Goal: Find specific page/section: Find specific page/section

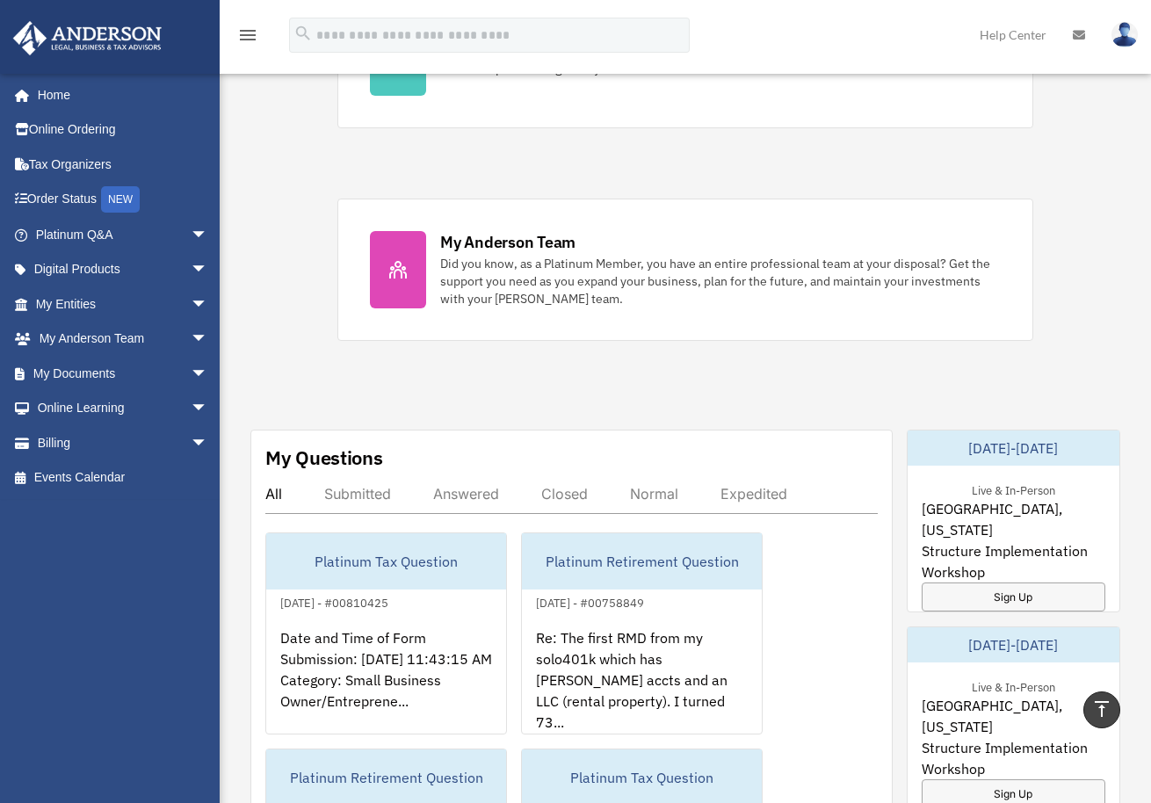
scroll to position [598, 0]
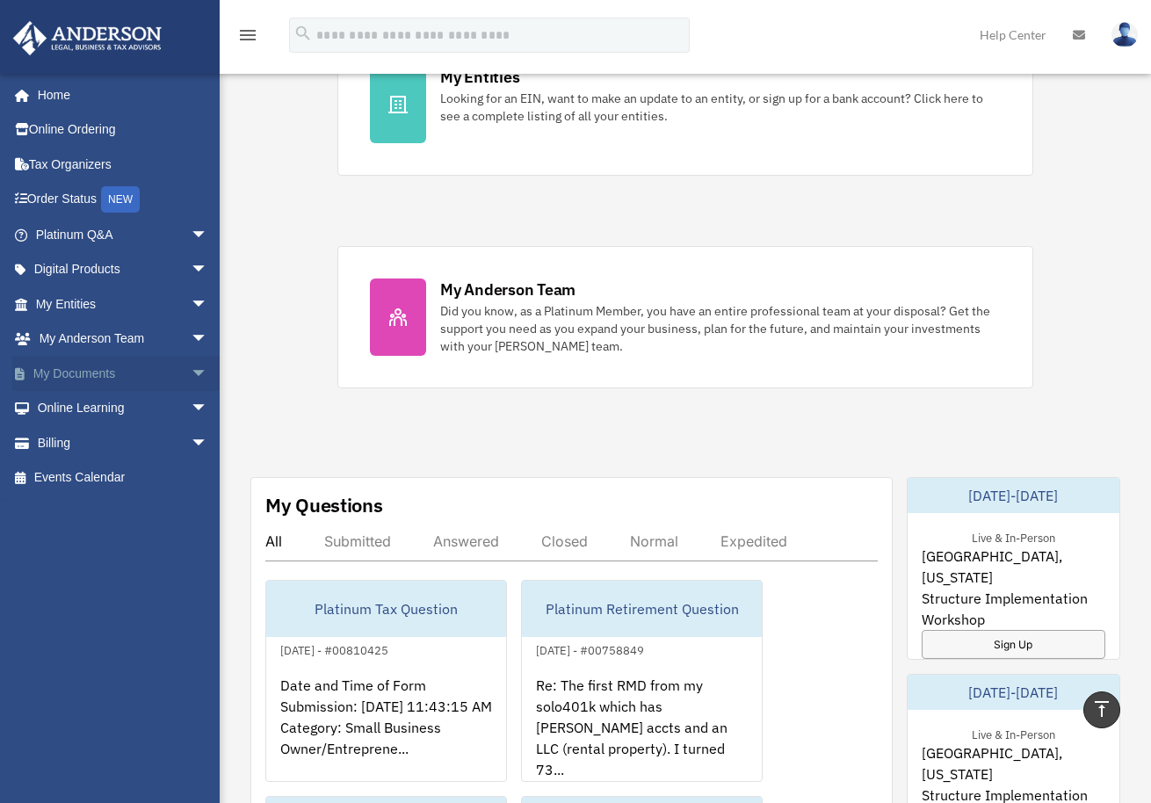
click at [191, 372] on span "arrow_drop_down" at bounding box center [208, 374] width 35 height 36
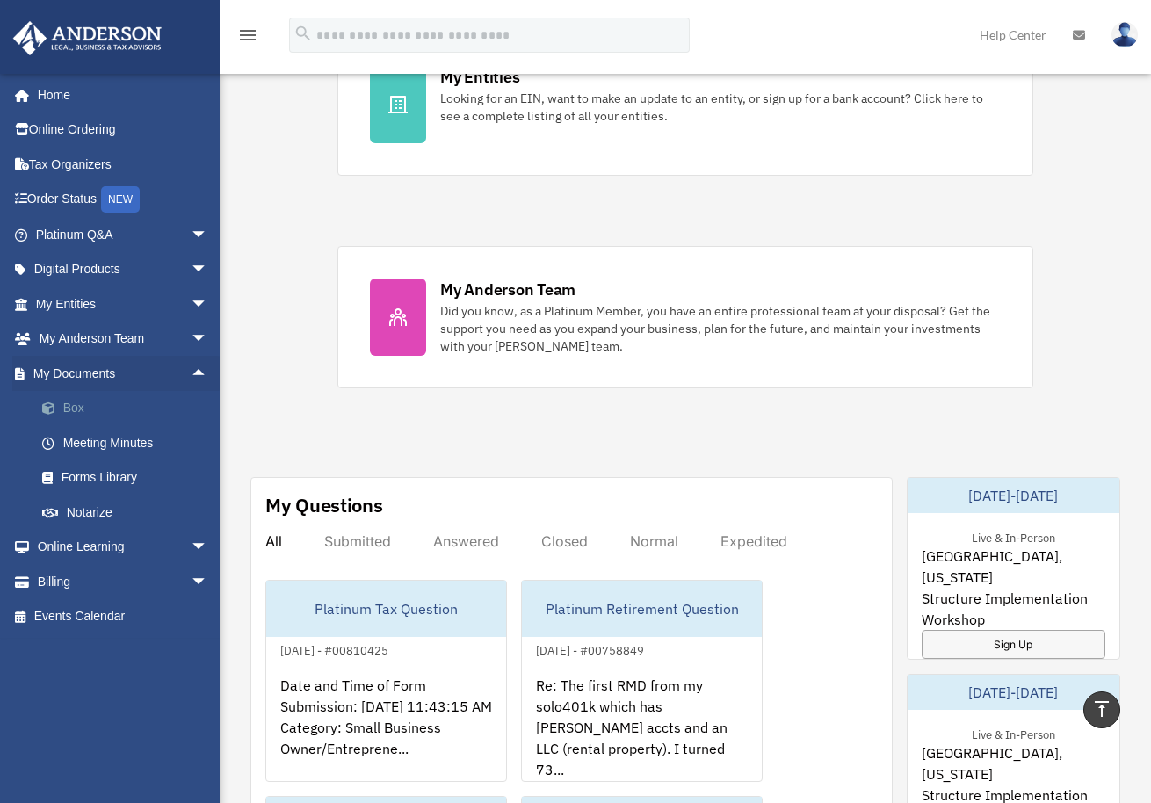
click at [88, 404] on link "Box" at bounding box center [130, 408] width 210 height 35
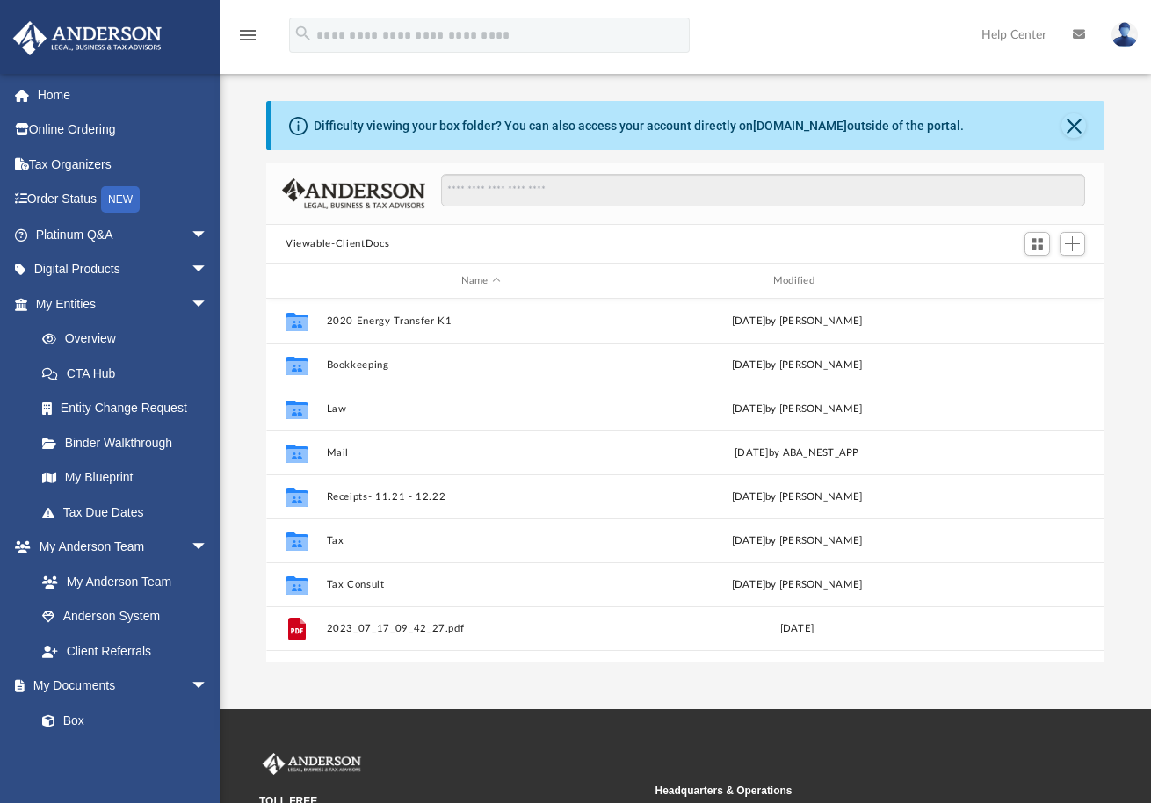
scroll to position [383, 823]
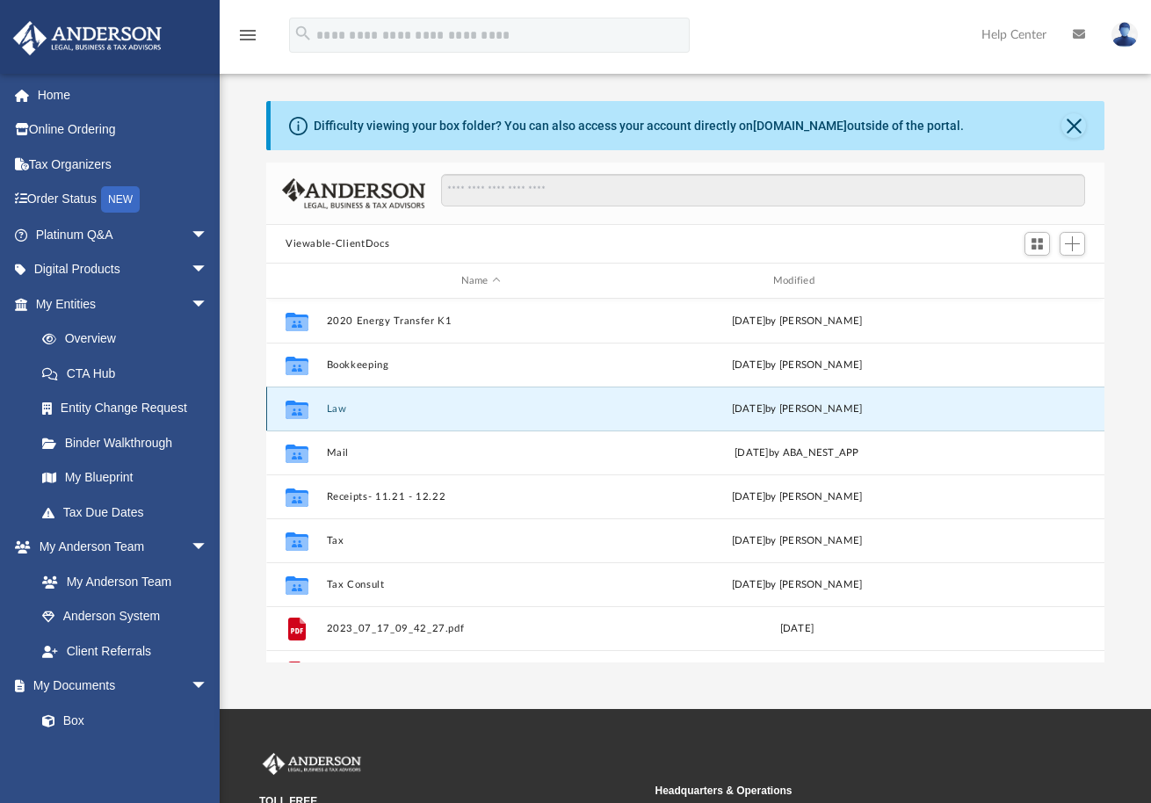
click at [330, 411] on button "Law" at bounding box center [481, 408] width 308 height 11
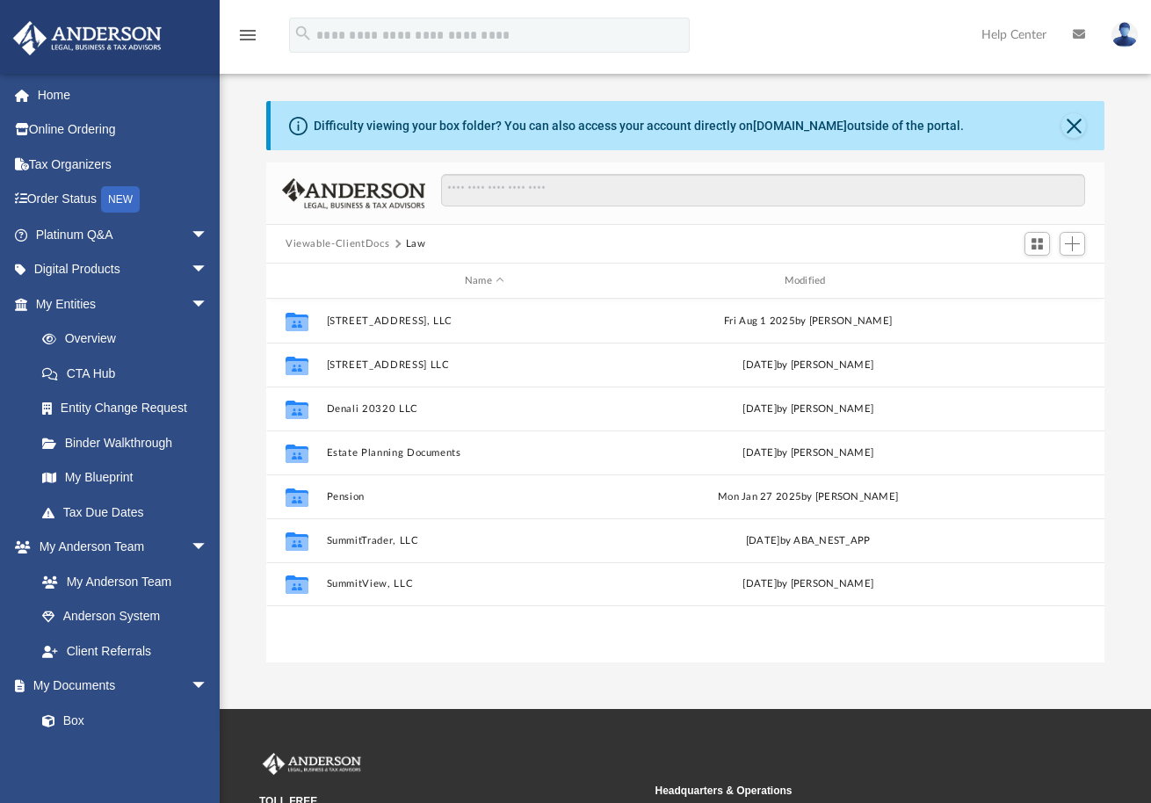
click at [1129, 32] on img at bounding box center [1125, 34] width 26 height 25
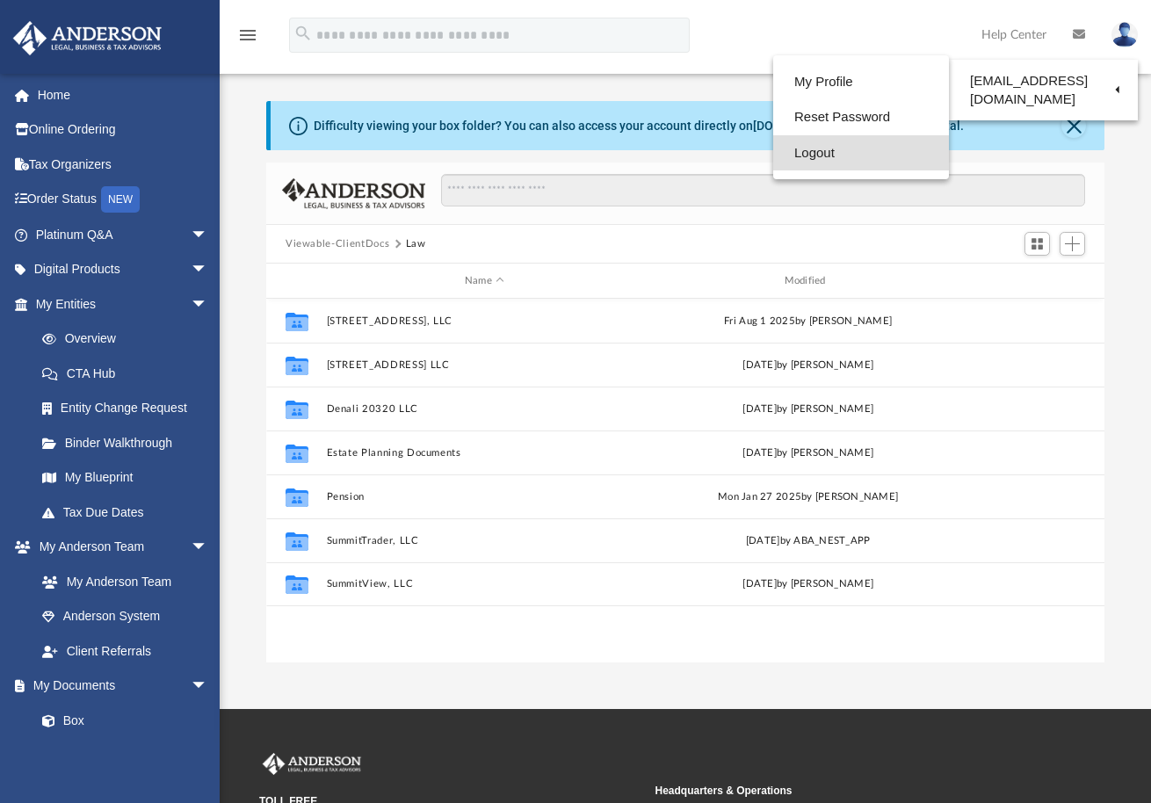
click at [805, 154] on link "Logout" at bounding box center [861, 153] width 176 height 36
